Goal: Task Accomplishment & Management: Use online tool/utility

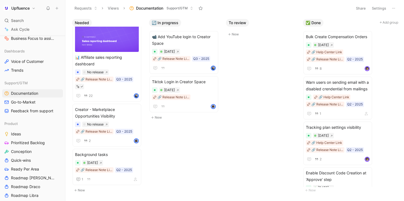
scroll to position [27, 0]
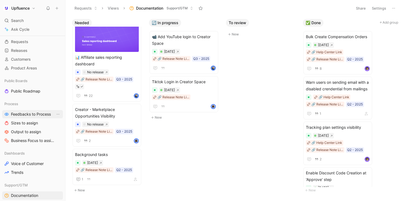
click at [33, 115] on span "Feedbacks to Process" at bounding box center [31, 114] width 40 height 5
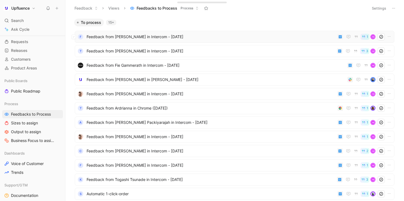
click at [200, 36] on span "Feedback from [PERSON_NAME] in Intercom - [DATE]" at bounding box center [211, 37] width 249 height 7
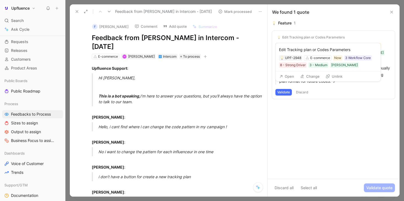
click at [334, 76] on button "Unlink" at bounding box center [334, 77] width 22 height 8
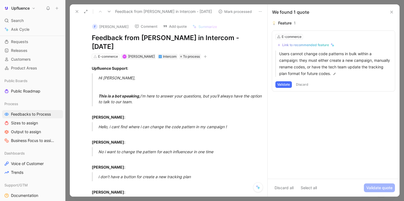
click at [312, 43] on div "Link to recommended feature" at bounding box center [305, 45] width 47 height 4
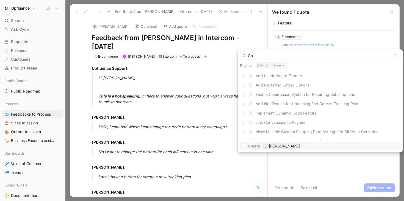
type input "C"
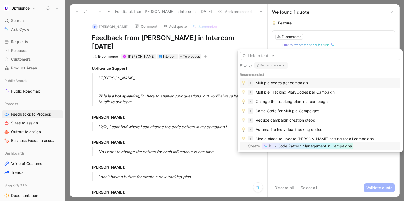
click at [312, 147] on span "Bulk Code Pattern Management in Campaigns" at bounding box center [310, 146] width 83 height 7
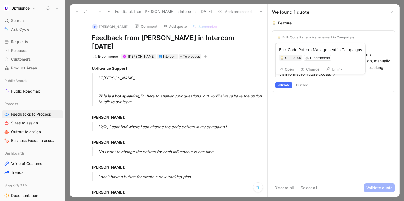
click at [308, 69] on button "Change" at bounding box center [309, 69] width 24 height 8
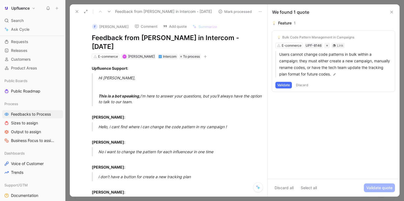
click at [286, 83] on button "Validate" at bounding box center [283, 85] width 16 height 7
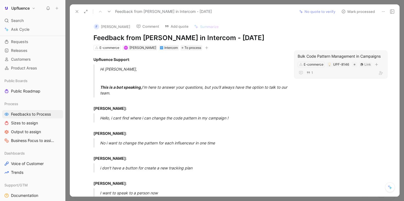
click at [330, 71] on div "1" at bounding box center [340, 72] width 86 height 7
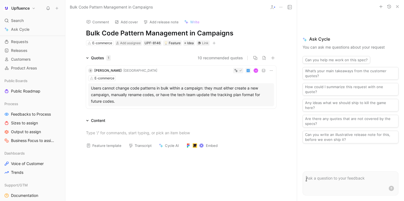
click at [144, 35] on h1 "Bulk Code Pattern Management in Campaigns" at bounding box center [181, 33] width 190 height 9
drag, startPoint x: 145, startPoint y: 33, endPoint x: 235, endPoint y: 32, distance: 90.6
click at [235, 32] on h1 "Bulk Code Pattern Management in Campaigns" at bounding box center [181, 33] width 190 height 9
click at [234, 31] on h1 "Bulk Code Pattern Updates" at bounding box center [181, 33] width 190 height 9
click at [225, 58] on button "10 recommended quotes" at bounding box center [219, 58] width 45 height 7
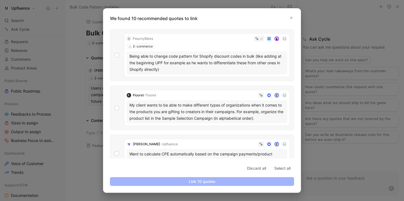
scroll to position [89, 0]
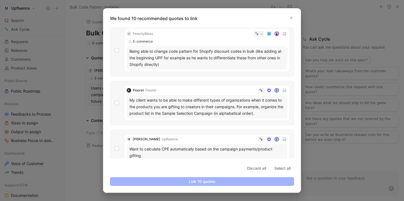
click at [249, 57] on div "Being able to change code pattern for Shopify discount codes in bulk (like addi…" at bounding box center [206, 58] width 155 height 20
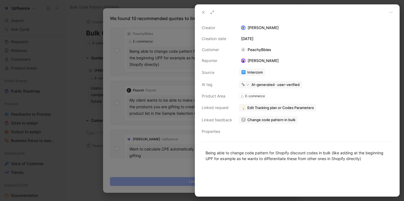
click at [200, 70] on div "Creator Simon Boxus Creation date [DATE] Customer A PeachyBbies Reporter [PERSO…" at bounding box center [297, 108] width 204 height 176
click at [119, 56] on div at bounding box center [202, 100] width 404 height 201
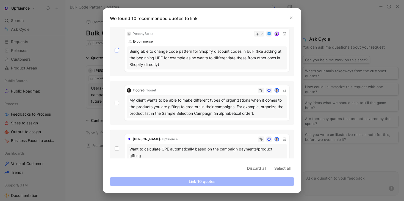
click at [116, 50] on icon at bounding box center [116, 50] width 3 height 3
click at [115, 137] on input "checkbox" at bounding box center [115, 137] width 0 height 0
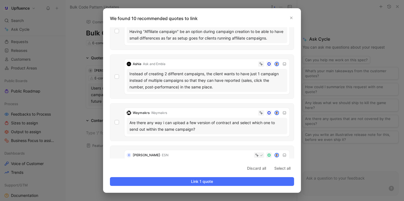
scroll to position [271, 0]
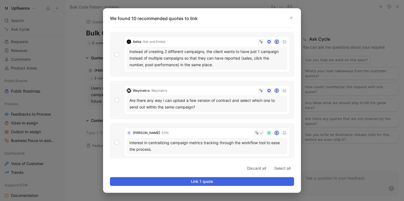
click at [178, 182] on span "Link 1 quote" at bounding box center [202, 181] width 175 height 7
